Goal: Check status

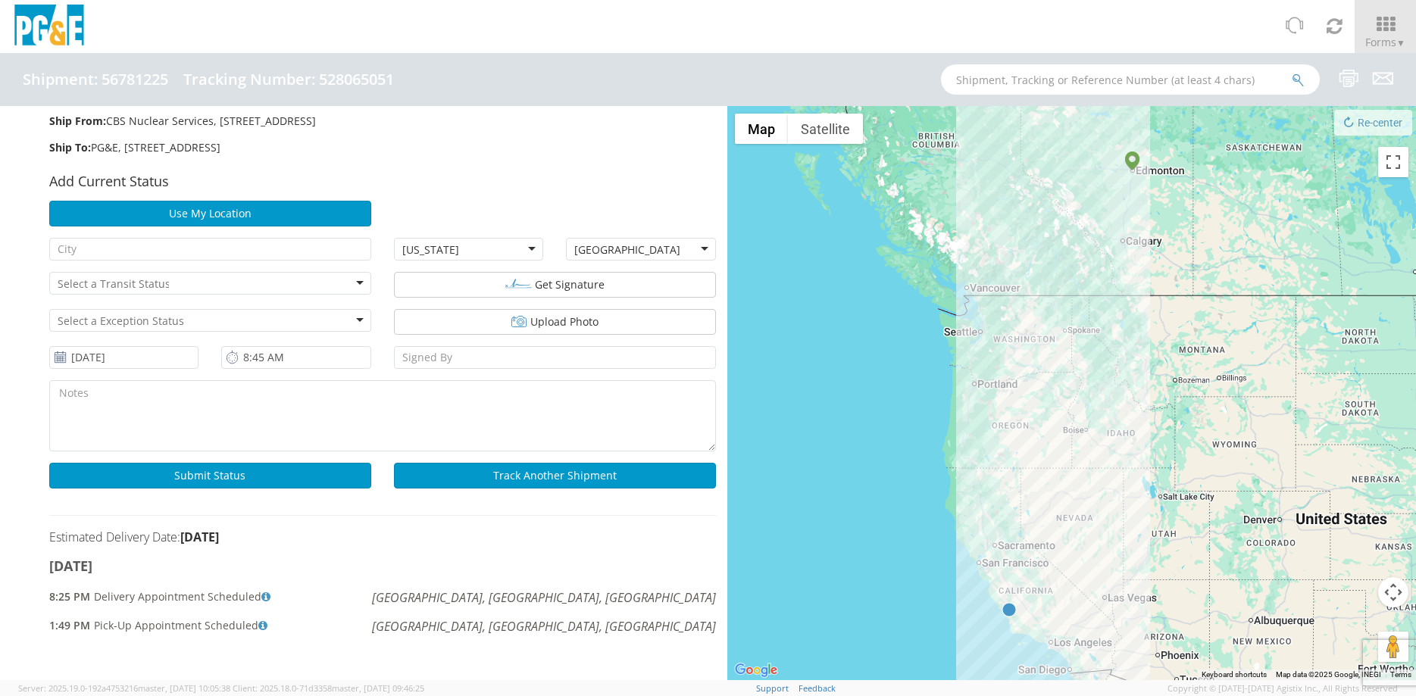
click at [427, 134] on div "Ship From: CBS Nuclear Services, 9221 48 St NW, Edmonton, AB, T6B 2R9, CA" at bounding box center [383, 127] width 690 height 27
drag, startPoint x: 286, startPoint y: 582, endPoint x: 272, endPoint y: 593, distance: 17.8
click at [286, 583] on li "Wednesday 9.10.2025 8:25 PM Delivery Appointment Scheduled San Luis Obispo, CA,…" at bounding box center [382, 602] width 667 height 87
click at [209, 602] on span "Delivery Appointment Scheduled" at bounding box center [190, 598] width 192 height 17
drag, startPoint x: 311, startPoint y: 595, endPoint x: 75, endPoint y: 589, distance: 236.5
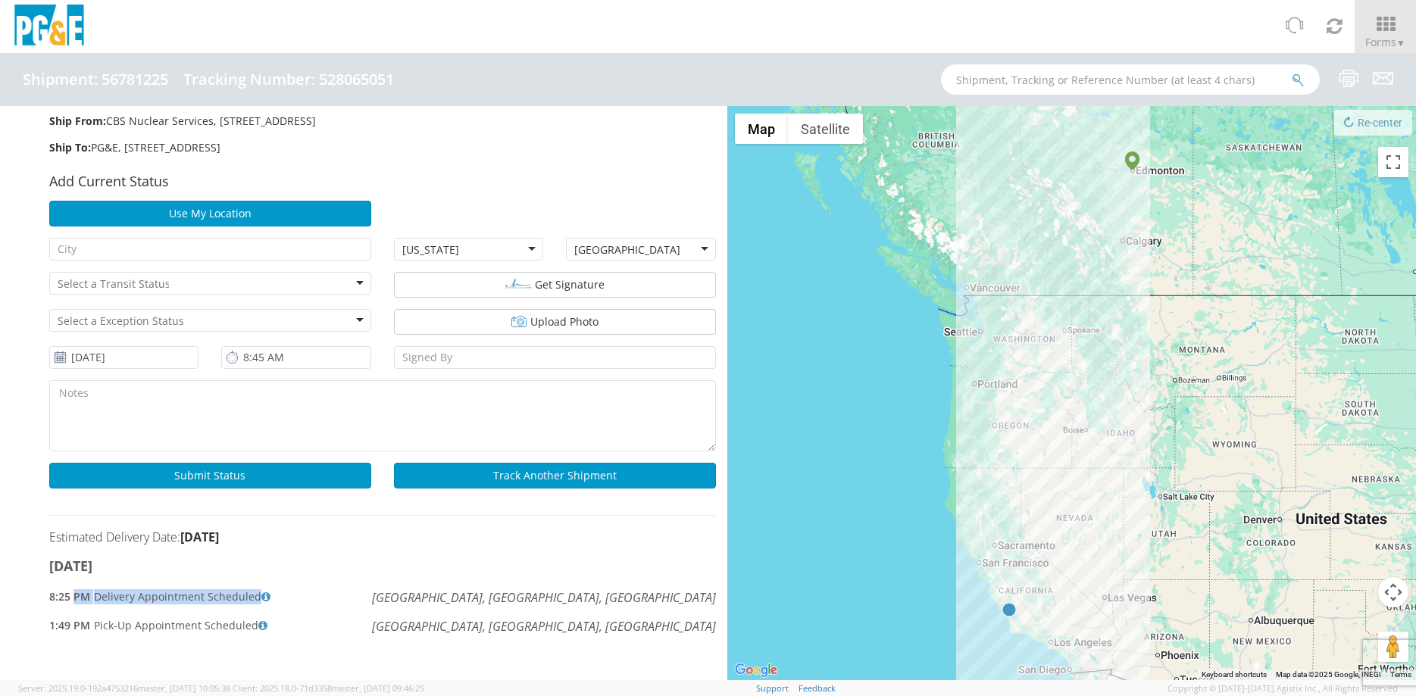
click at [75, 589] on li "Wednesday 9.10.2025 8:25 PM Delivery Appointment Scheduled San Luis Obispo, CA,…" at bounding box center [382, 602] width 667 height 87
click at [286, 599] on div "Delivery Appointment Scheduled San Luis Obispo, CA, US" at bounding box center [405, 598] width 622 height 17
drag, startPoint x: 414, startPoint y: 127, endPoint x: 279, endPoint y: 138, distance: 135.4
click at [254, 127] on span "Ship From: CBS Nuclear Services, 9221 48 St NW, Edmonton, AB, T6B 2R9, CA" at bounding box center [182, 121] width 267 height 14
click at [452, 145] on div "Ship To: PG&E, 4340 Old Santa Fe Rd, San Luis Obispo, CA, 93401, US" at bounding box center [382, 147] width 667 height 15
